Goal: Transaction & Acquisition: Purchase product/service

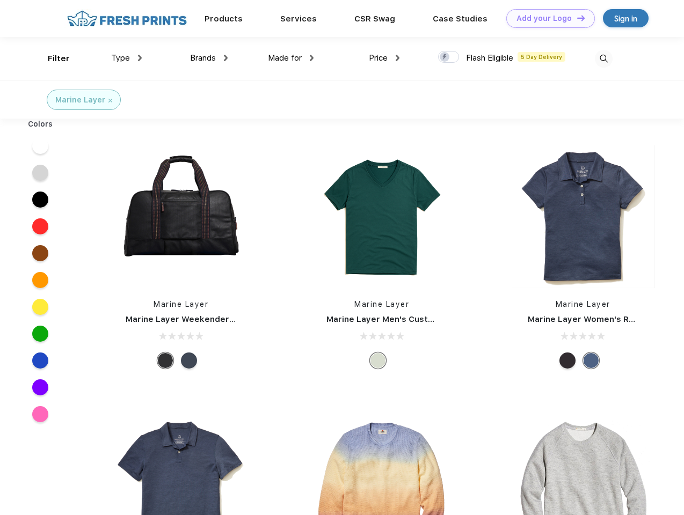
click at [546, 18] on link "Add your Logo Design Tool" at bounding box center [550, 18] width 89 height 19
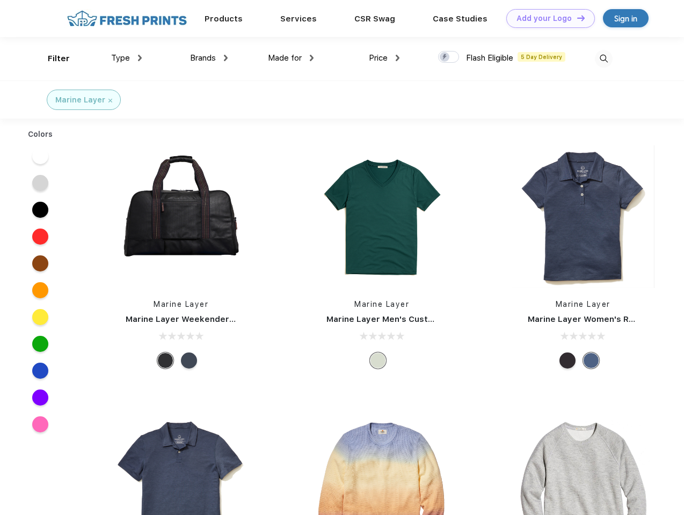
click at [0, 0] on div "Design Tool" at bounding box center [0, 0] width 0 height 0
click at [576, 18] on link "Add your Logo Design Tool" at bounding box center [550, 18] width 89 height 19
click at [52, 59] on div "Filter" at bounding box center [59, 59] width 22 height 12
click at [127, 58] on span "Type" at bounding box center [120, 58] width 19 height 10
click at [209, 58] on span "Brands" at bounding box center [203, 58] width 26 height 10
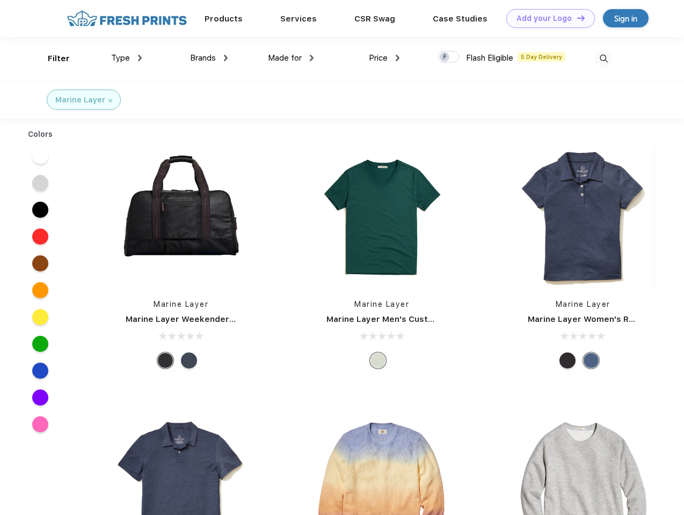
click at [291, 58] on span "Made for" at bounding box center [285, 58] width 34 height 10
click at [384, 58] on span "Price" at bounding box center [378, 58] width 19 height 10
click at [449, 57] on div at bounding box center [448, 57] width 21 height 12
click at [445, 57] on input "checkbox" at bounding box center [441, 53] width 7 height 7
click at [603, 59] on img at bounding box center [604, 59] width 18 height 18
